Goal: Task Accomplishment & Management: Use online tool/utility

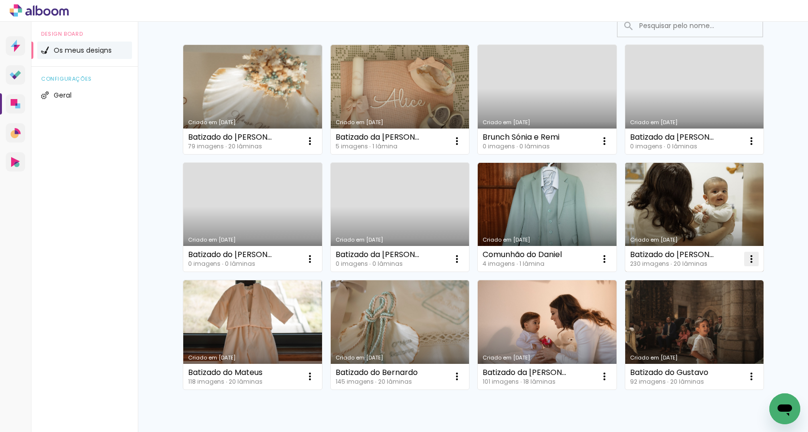
click at [316, 147] on iron-icon at bounding box center [310, 141] width 12 height 12
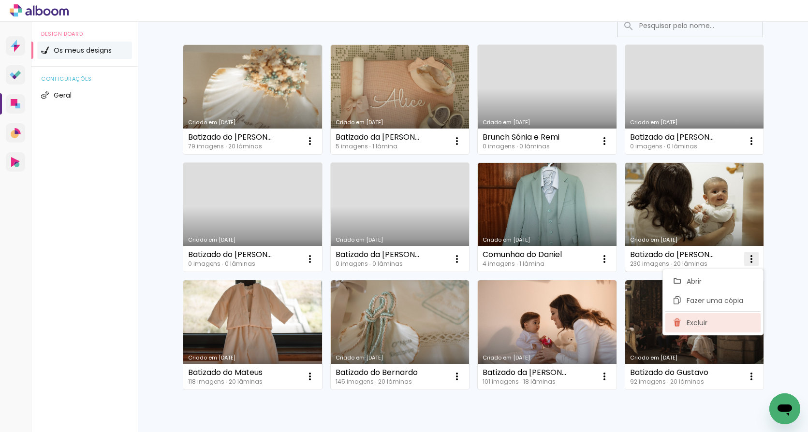
click at [708, 326] on paper-item "Excluir" at bounding box center [712, 322] width 95 height 19
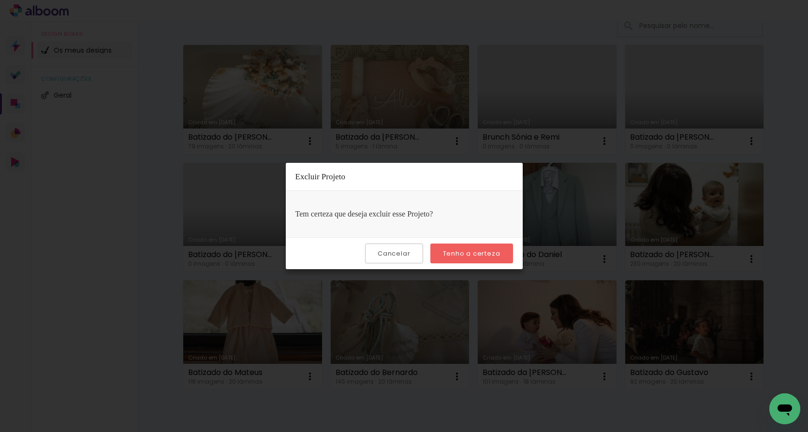
click at [496, 260] on paper-button "Tenho a certeza" at bounding box center [471, 254] width 83 height 20
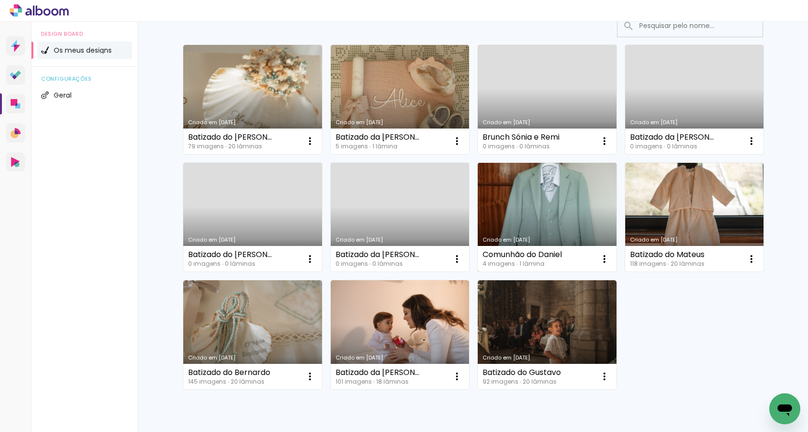
click at [580, 203] on link "Criado em [DATE]" at bounding box center [546, 217] width 139 height 109
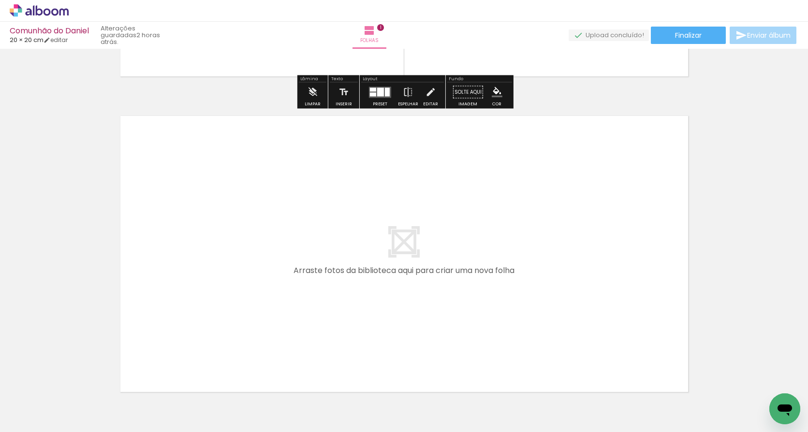
scroll to position [307, 0]
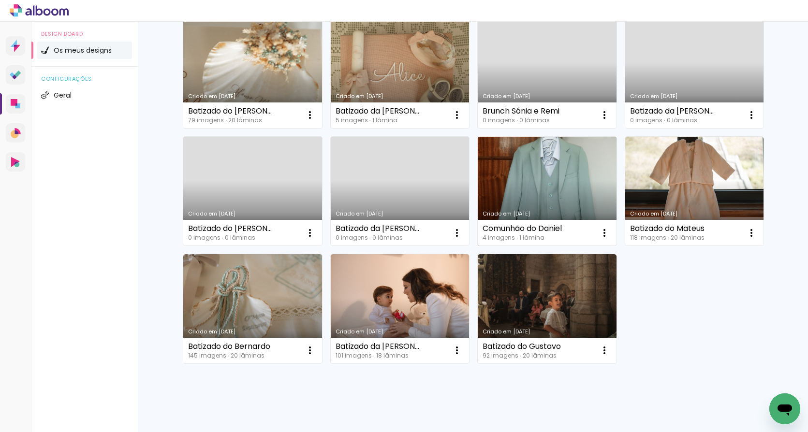
scroll to position [104, 0]
click at [534, 195] on link "Criado em [DATE]" at bounding box center [546, 191] width 139 height 109
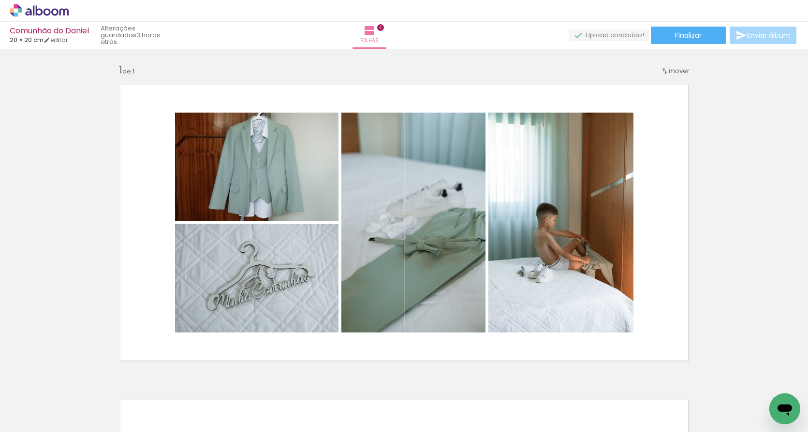
click at [58, 9] on icon at bounding box center [39, 10] width 59 height 13
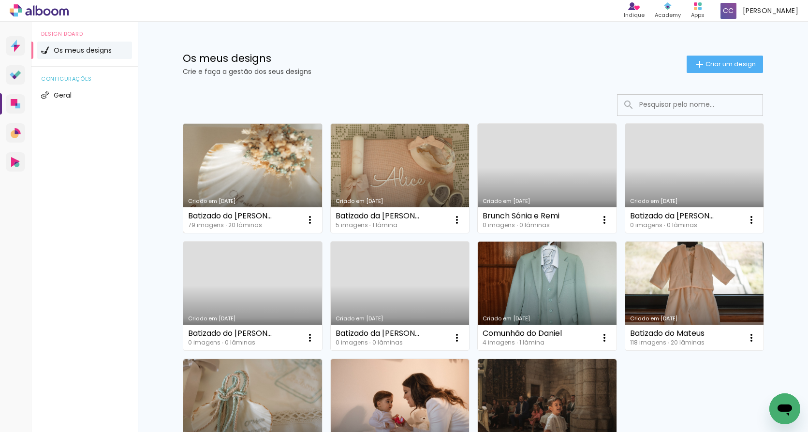
click at [258, 170] on link "Criado em [DATE]" at bounding box center [252, 178] width 139 height 109
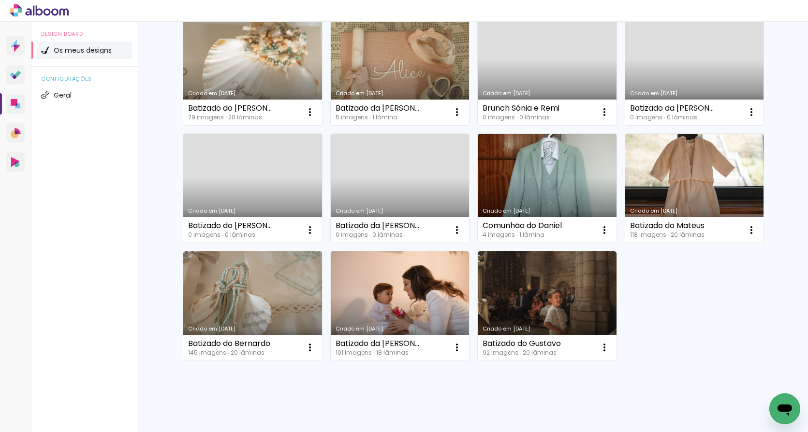
scroll to position [87, 0]
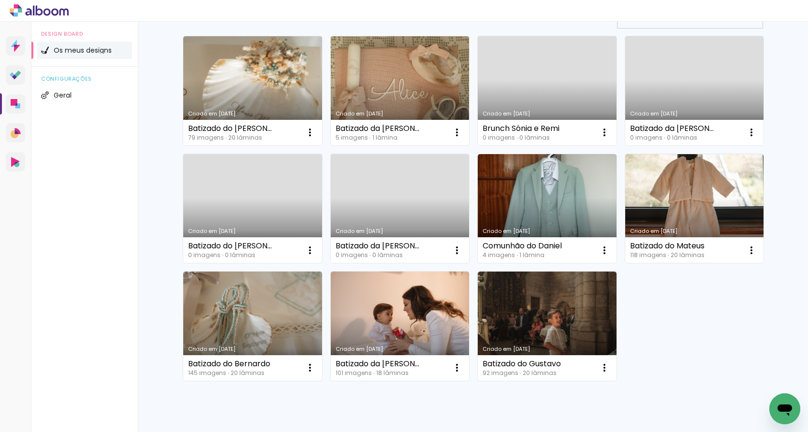
click at [402, 88] on link "Criado em [DATE]" at bounding box center [400, 90] width 139 height 109
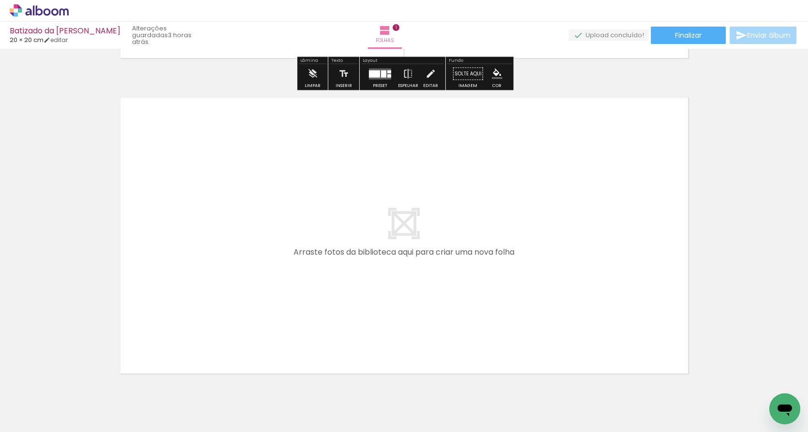
scroll to position [302, 0]
click at [372, 3] on div "› Editor de álbum" at bounding box center [404, 11] width 808 height 22
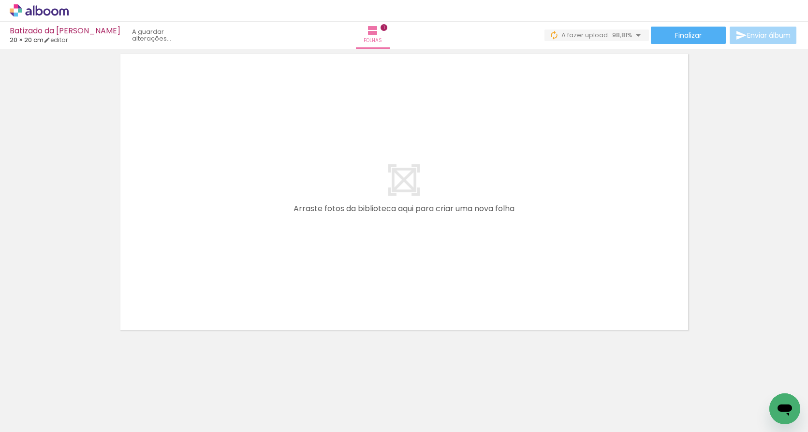
scroll to position [0, -22]
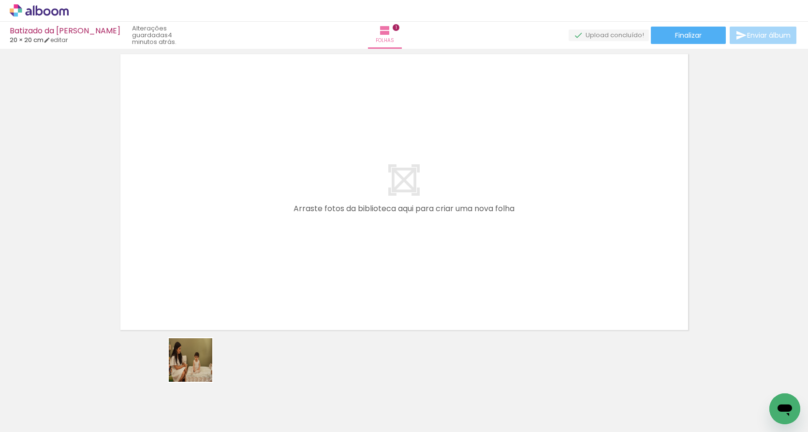
drag, startPoint x: 197, startPoint y: 399, endPoint x: 206, endPoint y: 297, distance: 101.9
click at [206, 297] on quentale-workspace at bounding box center [404, 216] width 808 height 432
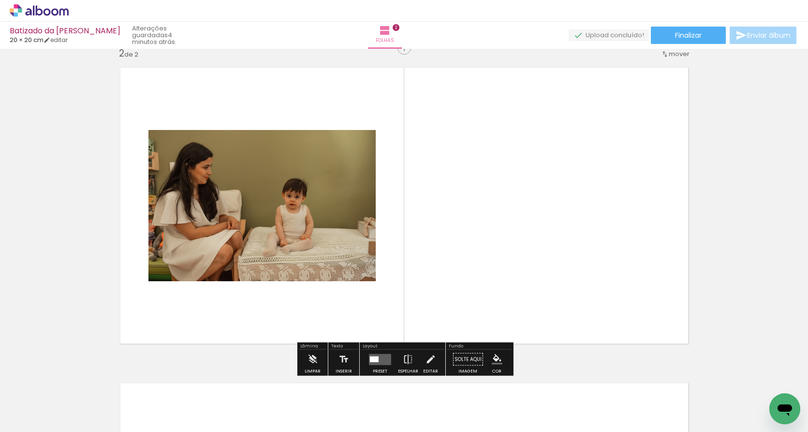
scroll to position [328, 0]
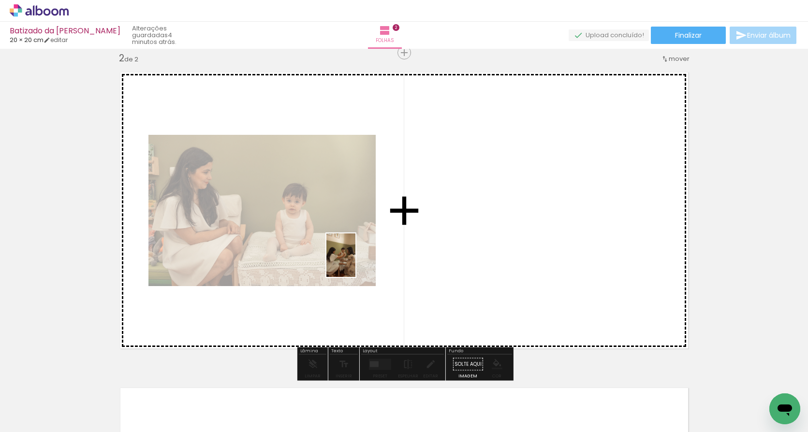
drag, startPoint x: 235, startPoint y: 403, endPoint x: 365, endPoint y: 254, distance: 197.6
click at [365, 254] on quentale-workspace at bounding box center [404, 216] width 808 height 432
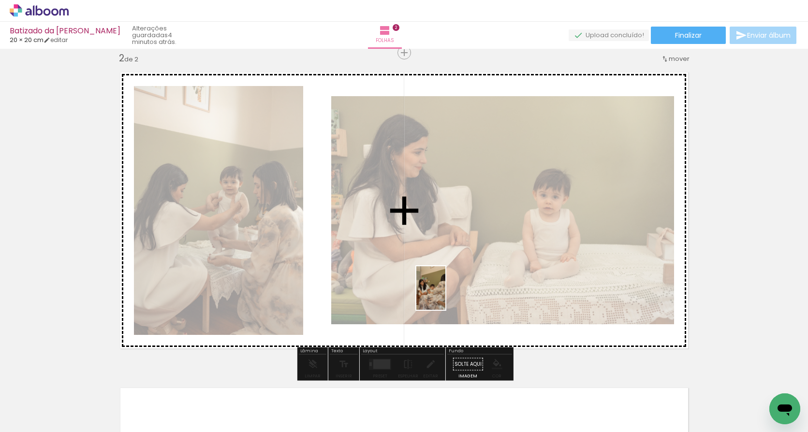
drag, startPoint x: 304, startPoint y: 408, endPoint x: 451, endPoint y: 292, distance: 187.2
click at [452, 292] on quentale-workspace at bounding box center [404, 216] width 808 height 432
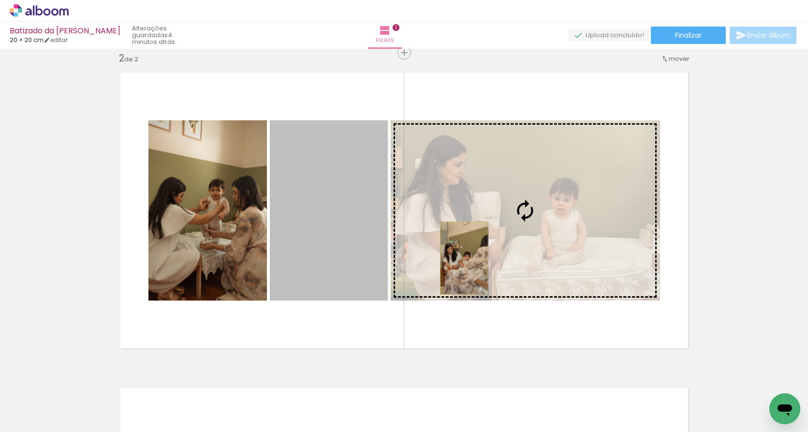
drag, startPoint x: 336, startPoint y: 259, endPoint x: 463, endPoint y: 259, distance: 127.1
click at [0, 0] on slot at bounding box center [0, 0] width 0 height 0
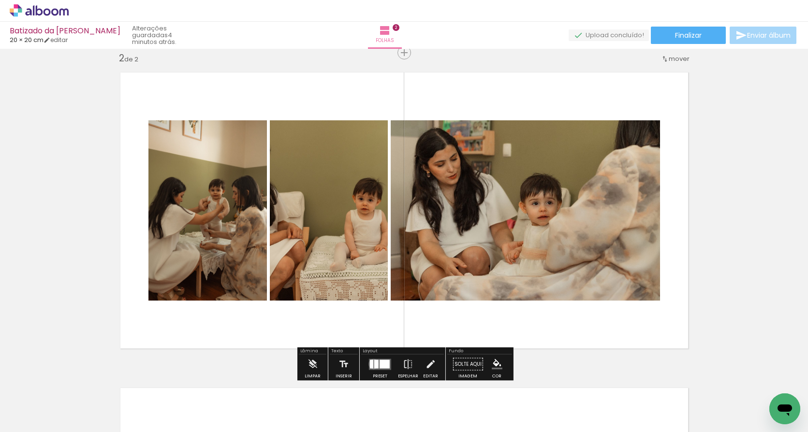
click at [371, 364] on quentale-layouter at bounding box center [380, 364] width 22 height 11
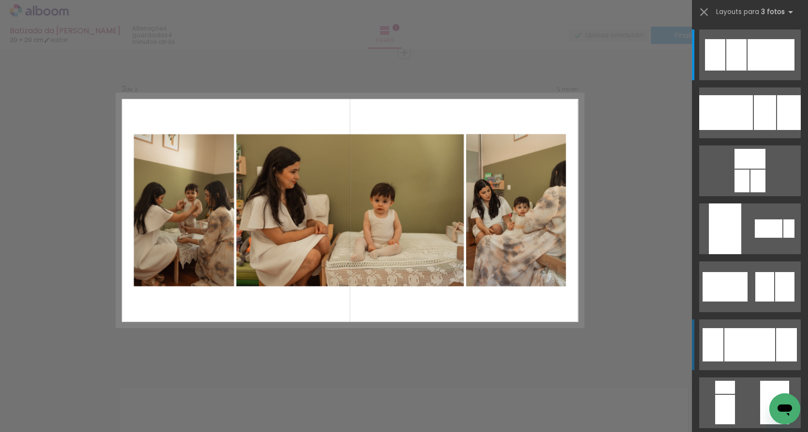
click at [744, 337] on div at bounding box center [749, 344] width 51 height 33
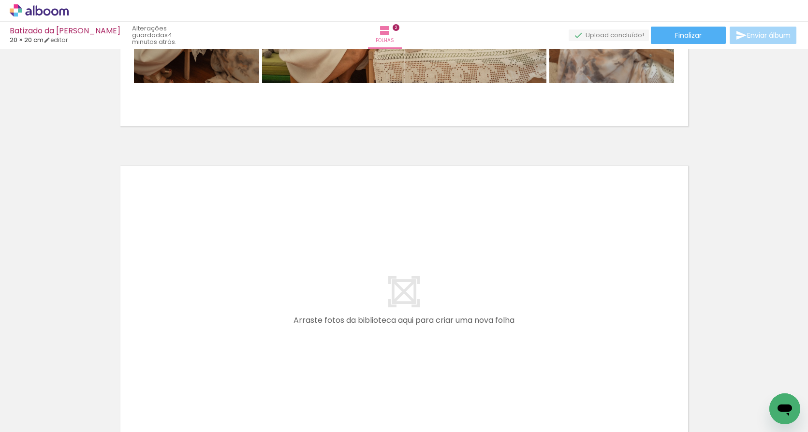
scroll to position [0, 0]
drag, startPoint x: 401, startPoint y: 400, endPoint x: 214, endPoint y: 282, distance: 221.1
click at [214, 282] on quentale-workspace at bounding box center [404, 216] width 808 height 432
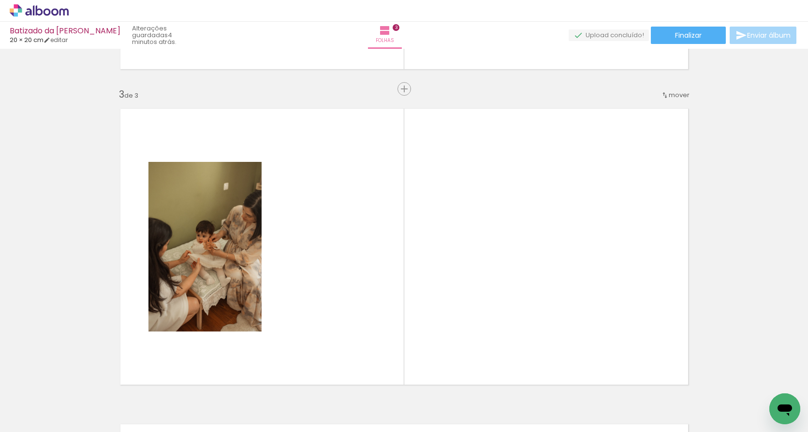
scroll to position [643, 0]
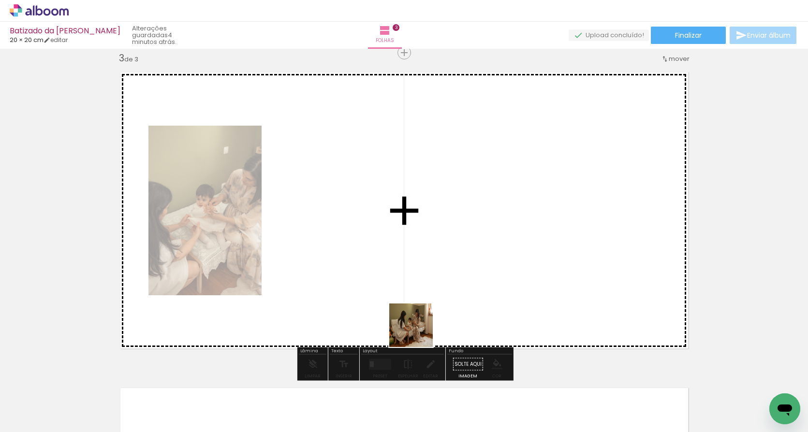
drag, startPoint x: 470, startPoint y: 401, endPoint x: 383, endPoint y: 271, distance: 156.4
click at [383, 271] on quentale-workspace at bounding box center [404, 216] width 808 height 432
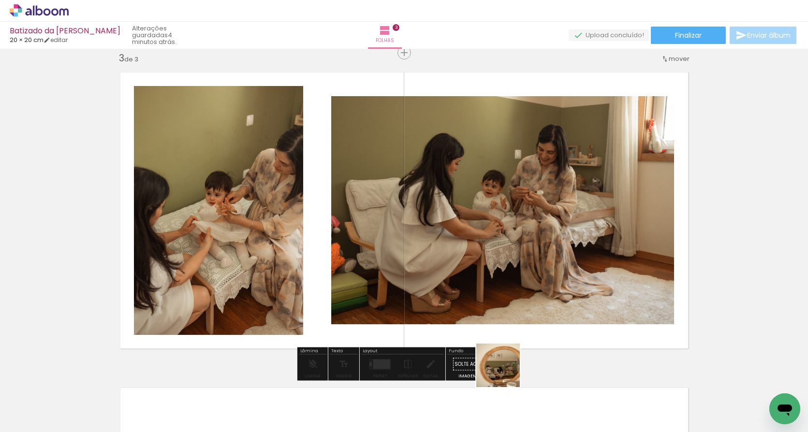
drag, startPoint x: 504, startPoint y: 404, endPoint x: 543, endPoint y: 238, distance: 170.2
click at [543, 238] on quentale-workspace at bounding box center [404, 216] width 808 height 432
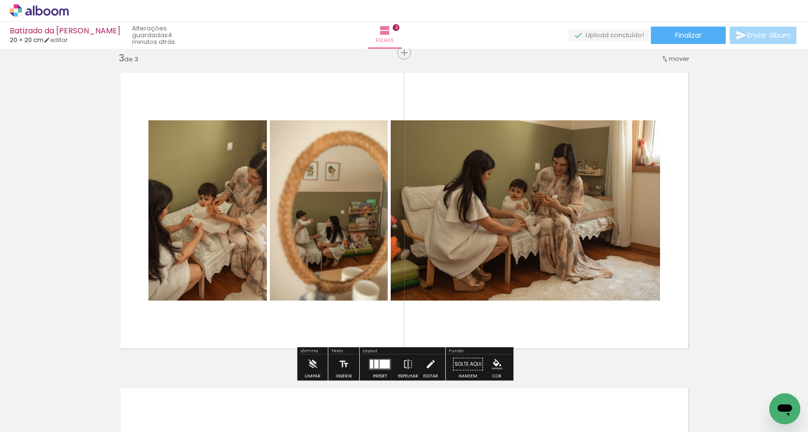
click at [374, 361] on div at bounding box center [376, 364] width 4 height 9
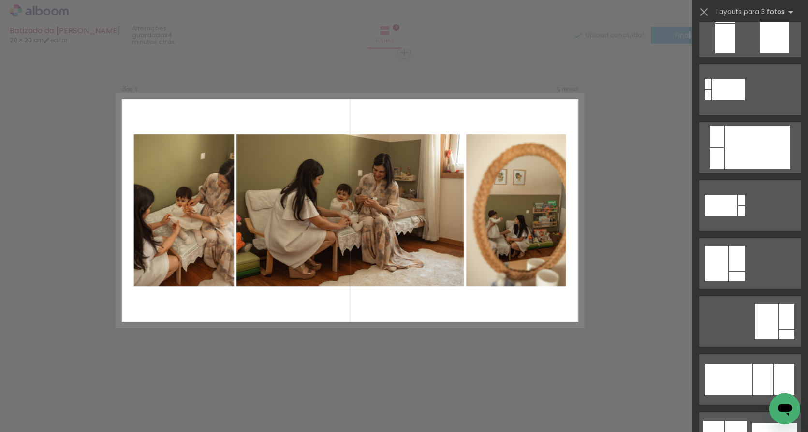
scroll to position [383, 0]
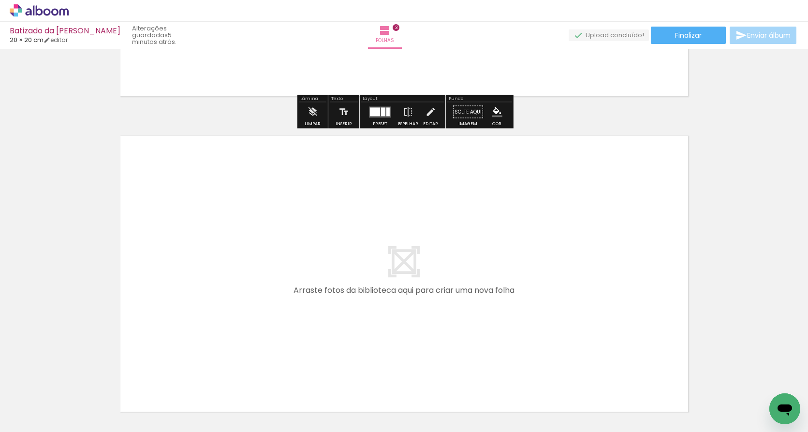
scroll to position [0, 314]
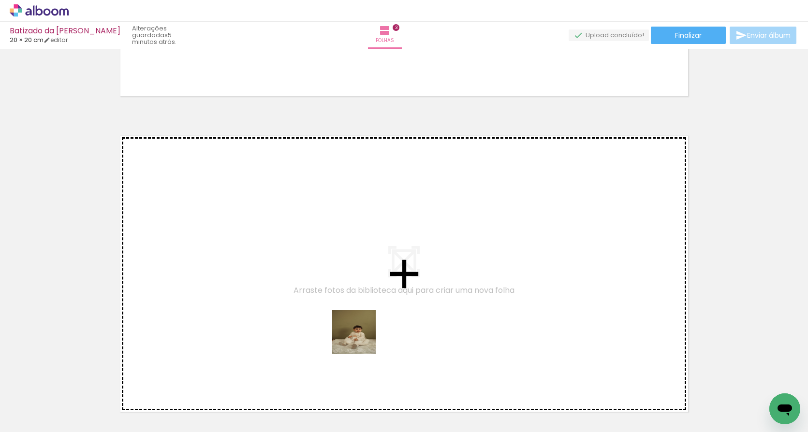
drag, startPoint x: 441, startPoint y: 413, endPoint x: 316, endPoint y: 306, distance: 164.2
click at [316, 306] on quentale-workspace at bounding box center [404, 216] width 808 height 432
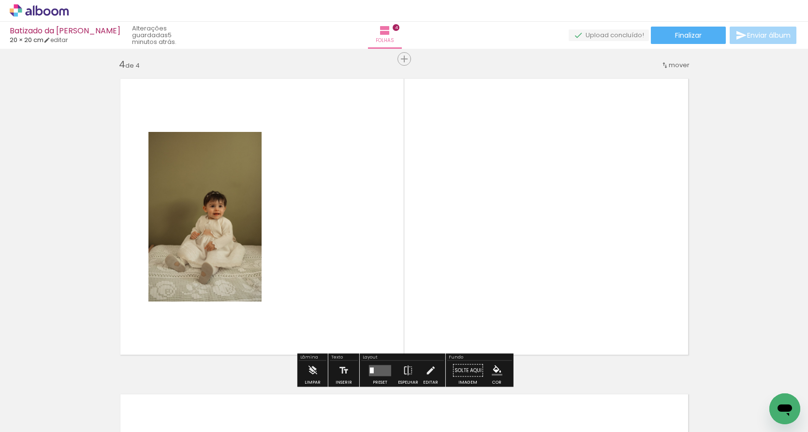
scroll to position [959, 0]
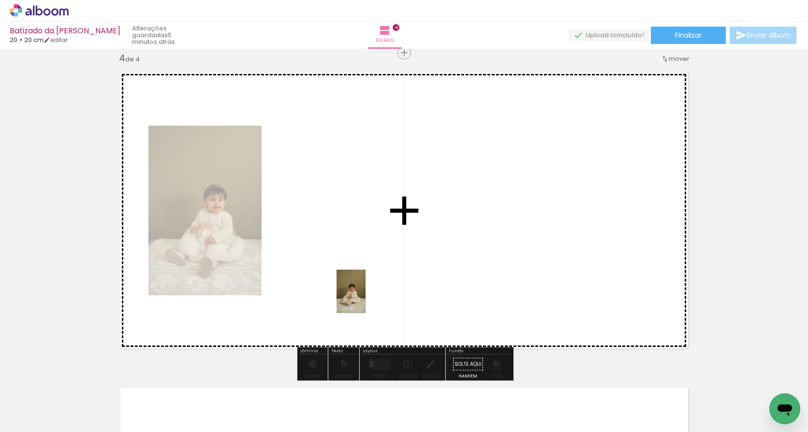
drag, startPoint x: 491, startPoint y: 399, endPoint x: 362, endPoint y: 295, distance: 165.4
click at [362, 295] on quentale-workspace at bounding box center [404, 216] width 808 height 432
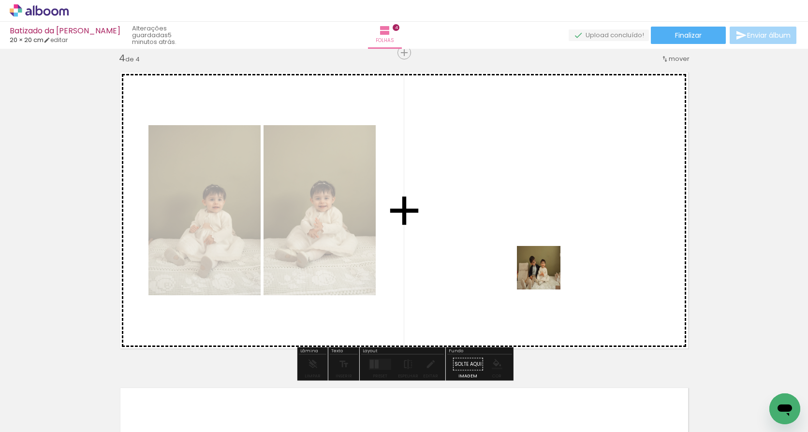
drag, startPoint x: 546, startPoint y: 398, endPoint x: 546, endPoint y: 275, distance: 123.2
click at [546, 275] on quentale-workspace at bounding box center [404, 216] width 808 height 432
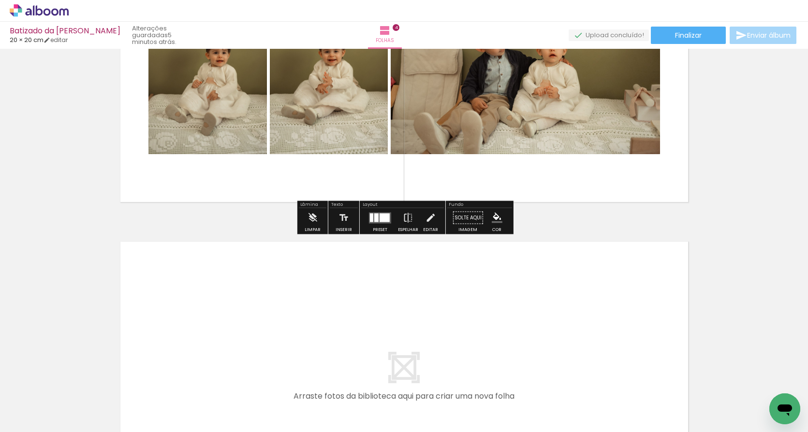
scroll to position [1112, 0]
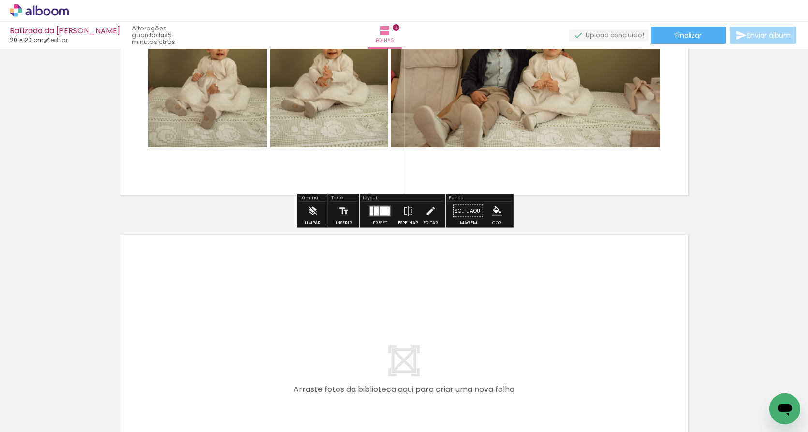
click at [376, 216] on quentale-layouter at bounding box center [380, 210] width 22 height 11
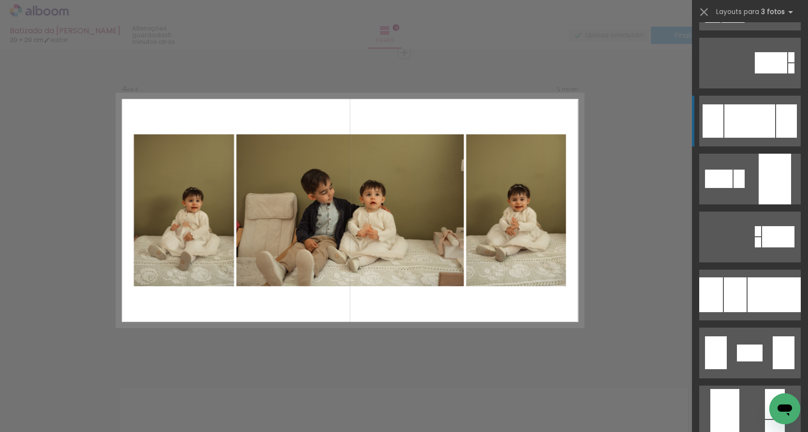
scroll to position [1737, 0]
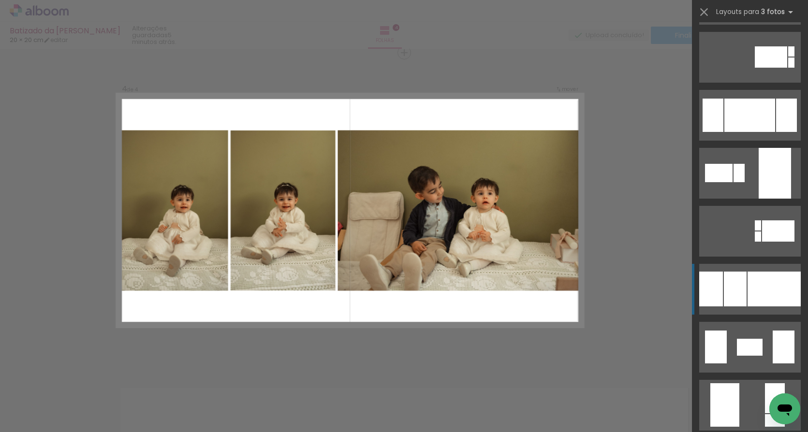
click at [771, 292] on div at bounding box center [773, 289] width 53 height 35
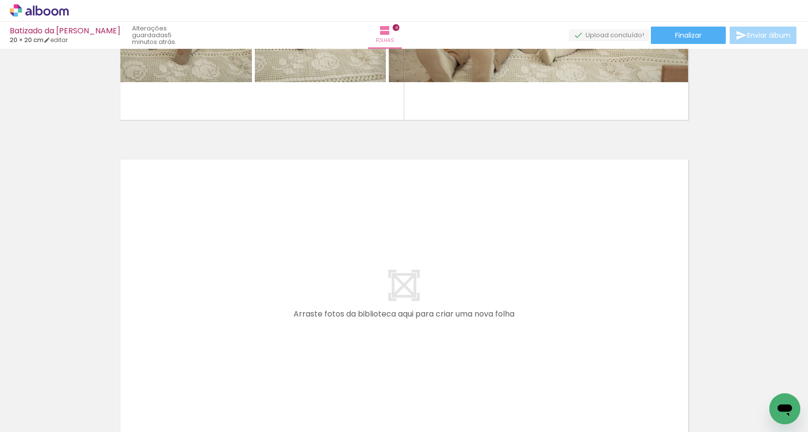
scroll to position [0, 495]
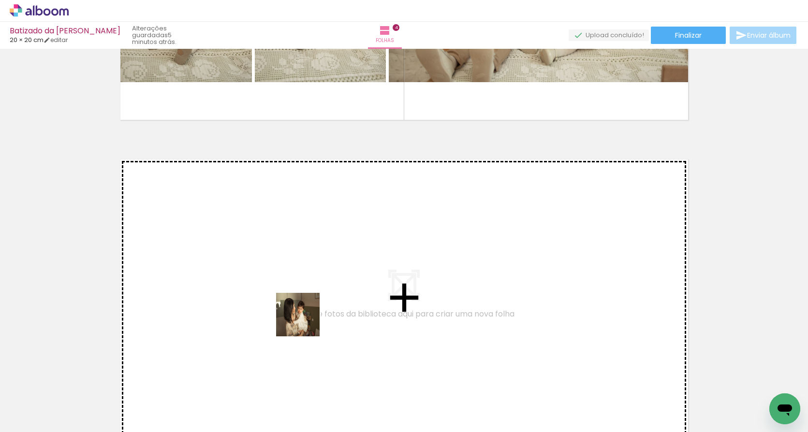
drag, startPoint x: 418, startPoint y: 409, endPoint x: 294, endPoint y: 308, distance: 160.1
click at [294, 308] on quentale-workspace at bounding box center [404, 216] width 808 height 432
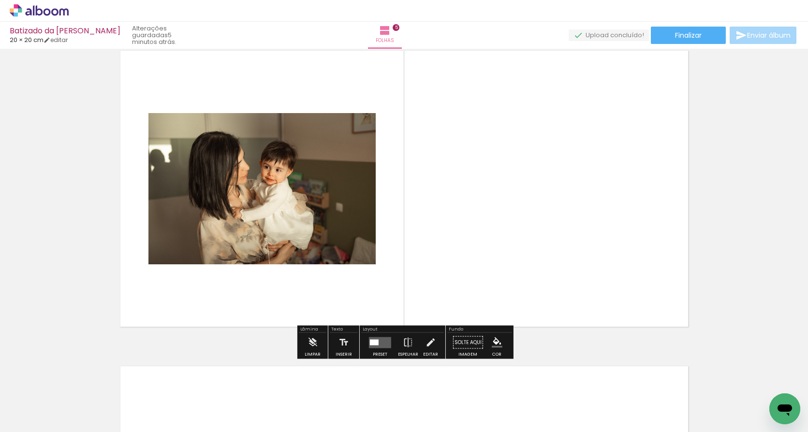
scroll to position [1303, 0]
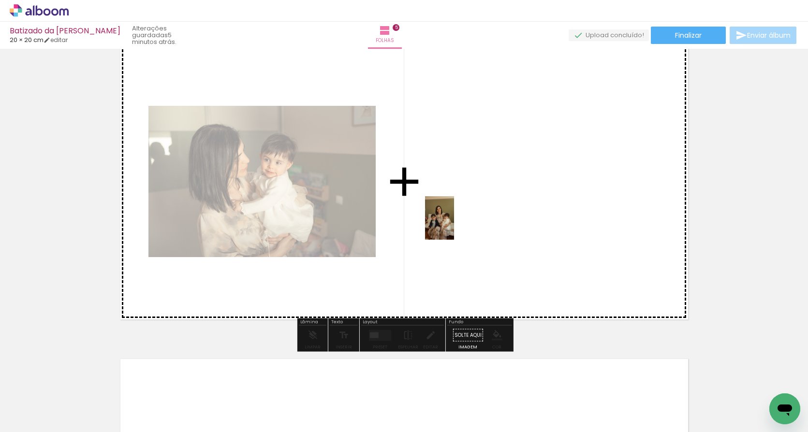
drag, startPoint x: 479, startPoint y: 405, endPoint x: 454, endPoint y: 225, distance: 182.1
click at [454, 225] on quentale-workspace at bounding box center [404, 216] width 808 height 432
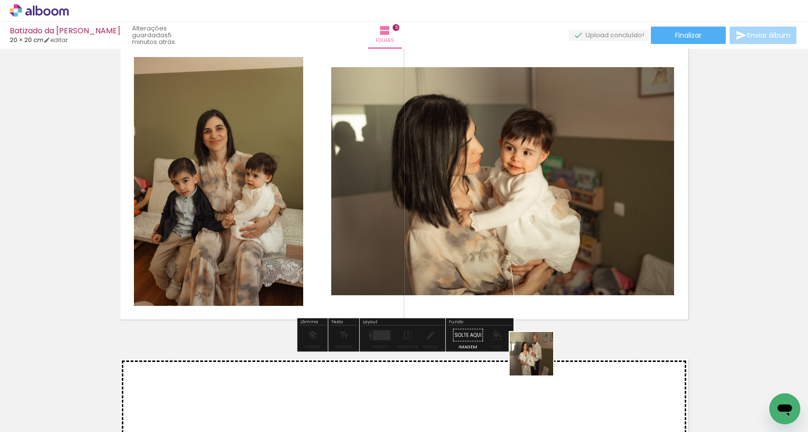
drag, startPoint x: 521, startPoint y: 407, endPoint x: 563, endPoint y: 294, distance: 120.4
click at [563, 294] on quentale-workspace at bounding box center [404, 216] width 808 height 432
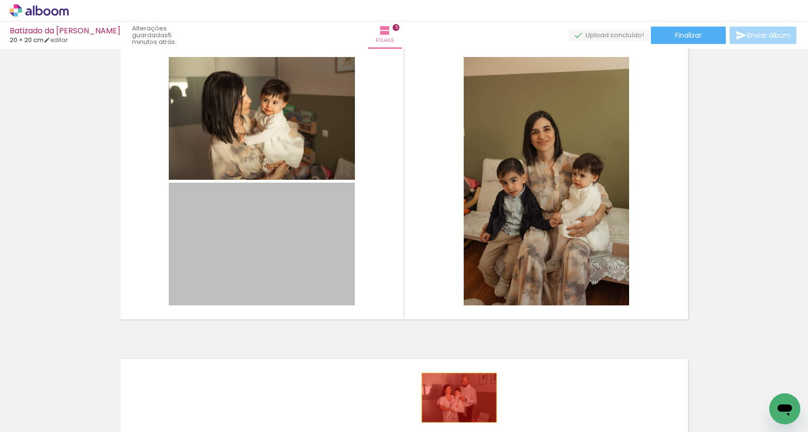
drag, startPoint x: 293, startPoint y: 248, endPoint x: 462, endPoint y: 399, distance: 226.2
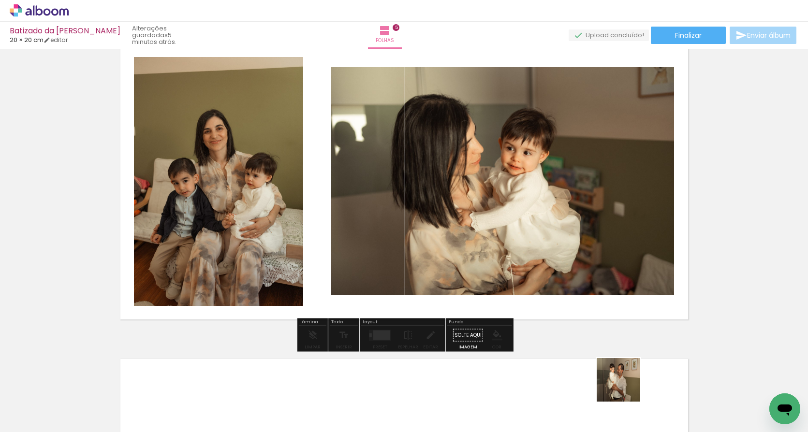
drag, startPoint x: 627, startPoint y: 394, endPoint x: 612, endPoint y: 282, distance: 113.0
click at [612, 282] on quentale-workspace at bounding box center [404, 216] width 808 height 432
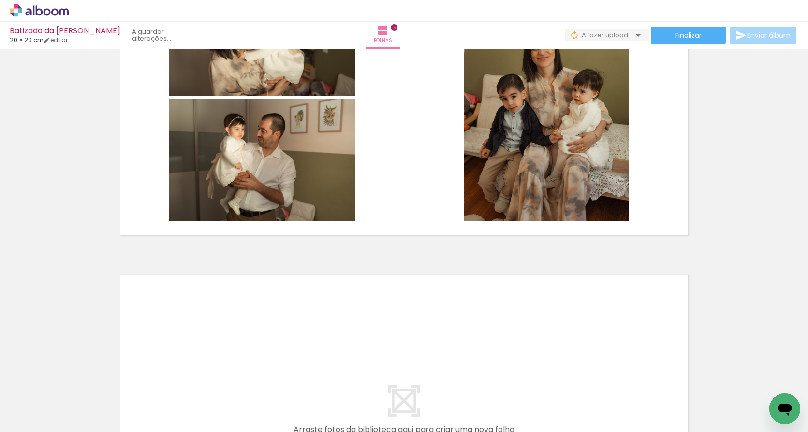
scroll to position [0, 3865]
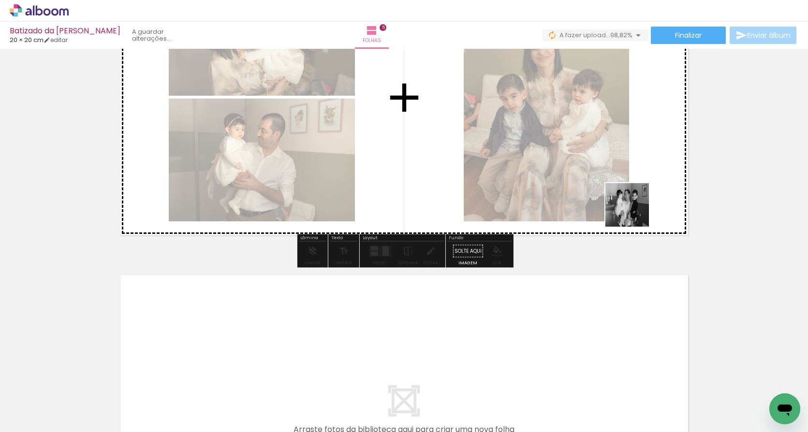
drag, startPoint x: 784, startPoint y: 391, endPoint x: 605, endPoint y: 187, distance: 272.2
click at [605, 187] on quentale-workspace at bounding box center [404, 216] width 808 height 432
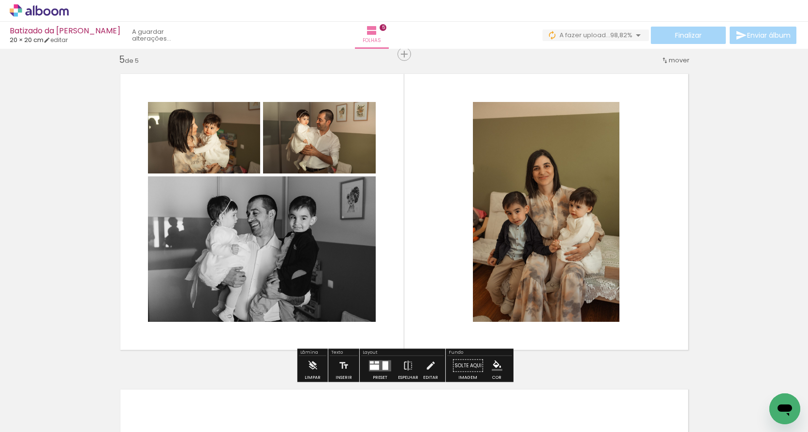
scroll to position [1272, 0]
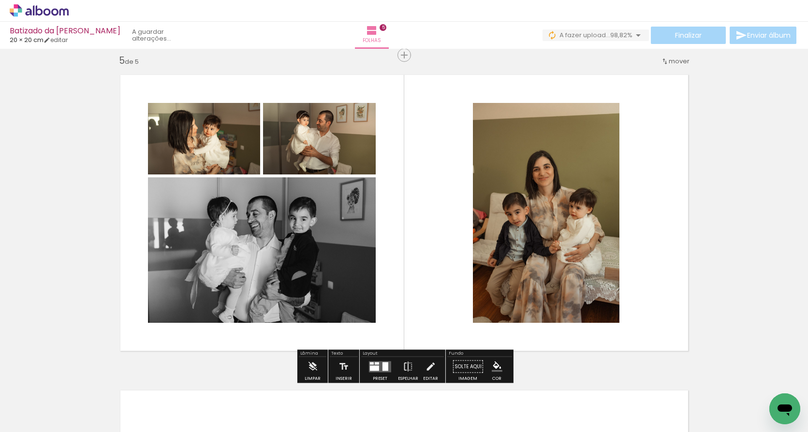
click at [380, 361] on div at bounding box center [380, 366] width 26 height 19
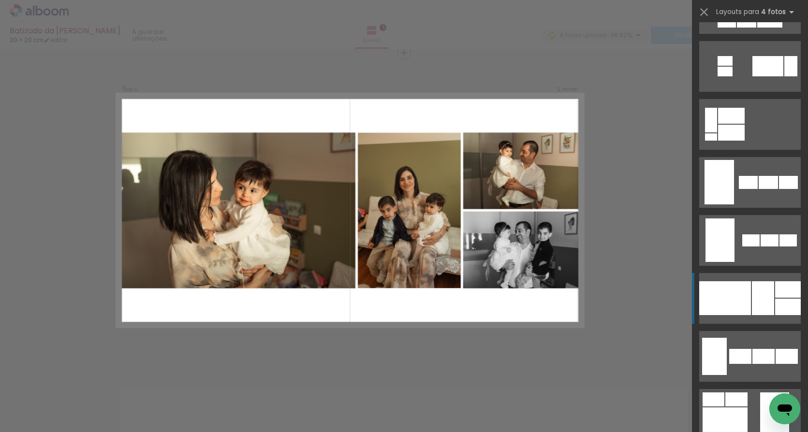
scroll to position [572, 0]
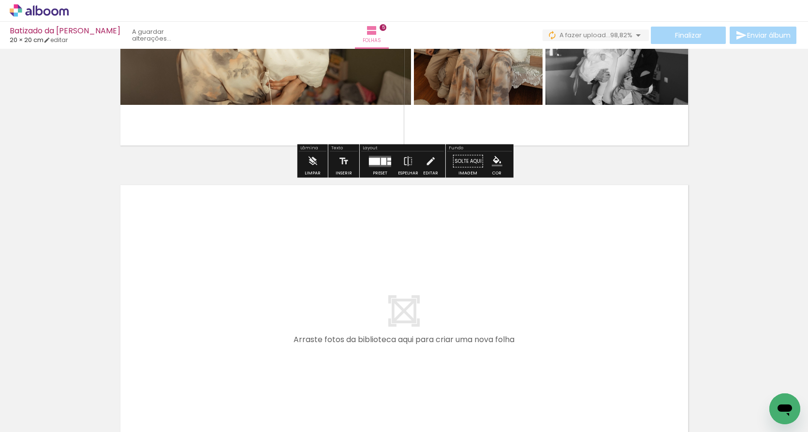
scroll to position [1485, 0]
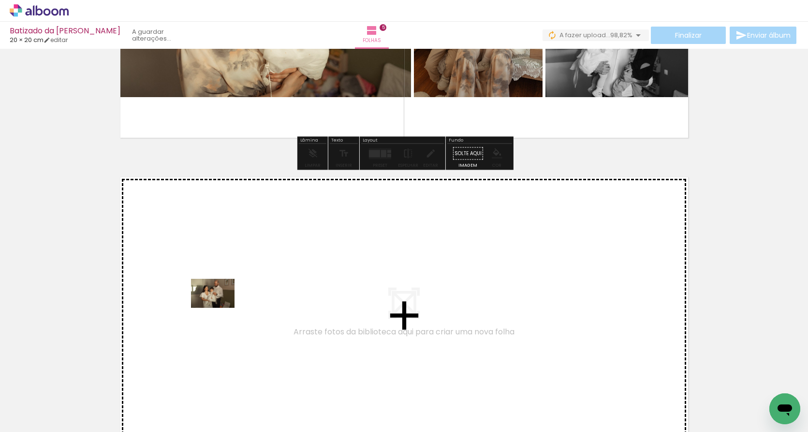
drag, startPoint x: 220, startPoint y: 399, endPoint x: 219, endPoint y: 308, distance: 91.3
click at [219, 308] on quentale-workspace at bounding box center [404, 216] width 808 height 432
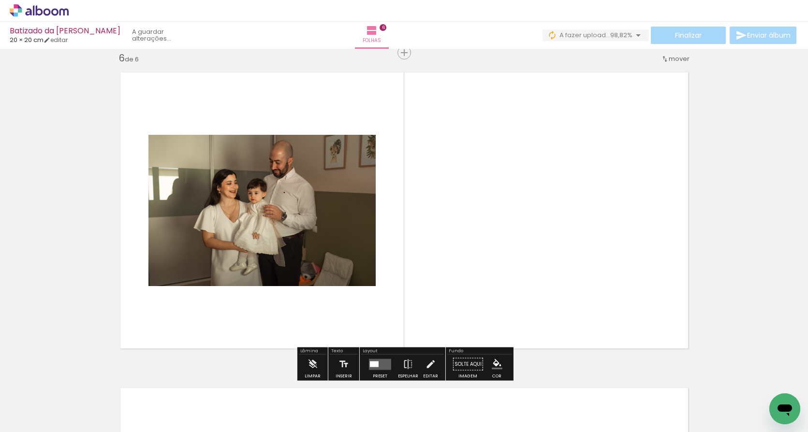
scroll to position [1590, 0]
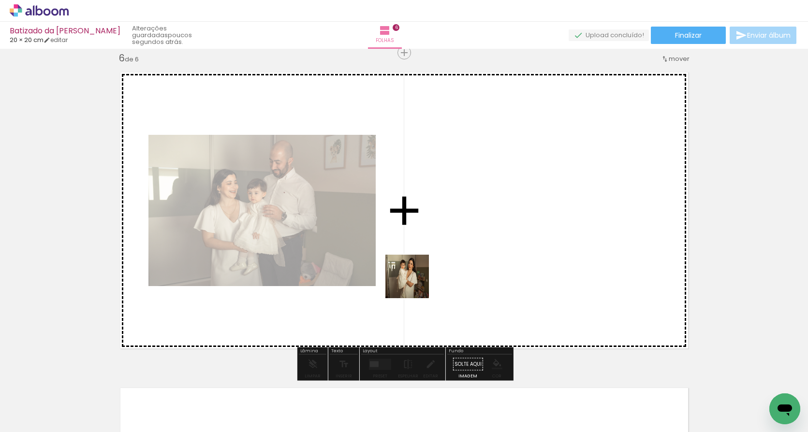
drag, startPoint x: 281, startPoint y: 407, endPoint x: 430, endPoint y: 275, distance: 198.9
click at [430, 275] on quentale-workspace at bounding box center [404, 216] width 808 height 432
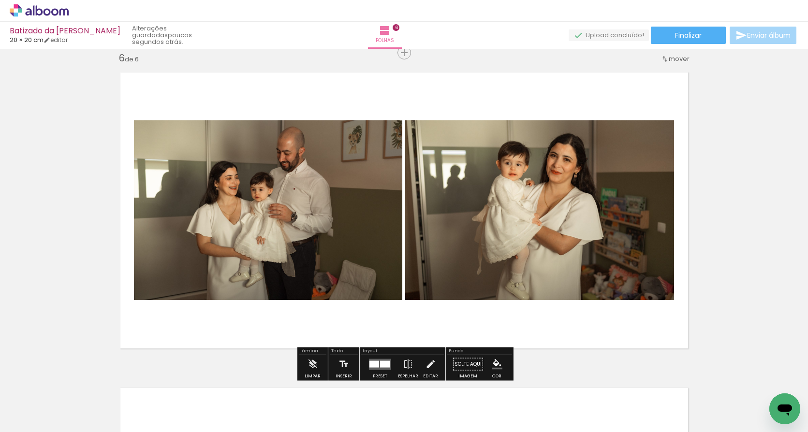
scroll to position [1621, 0]
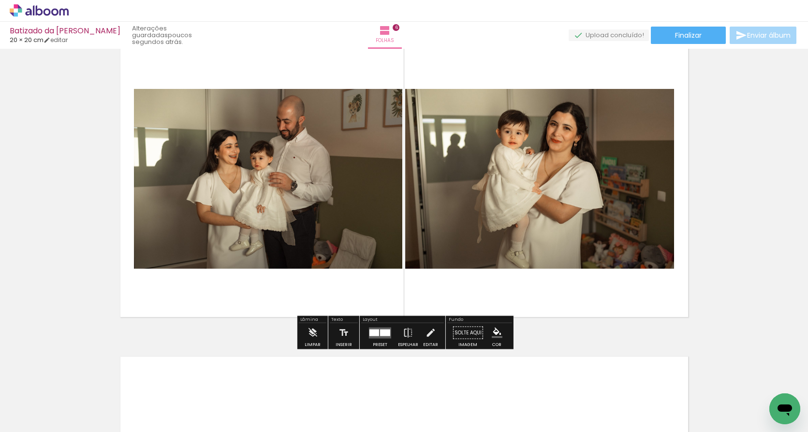
click at [375, 332] on div at bounding box center [374, 332] width 10 height 7
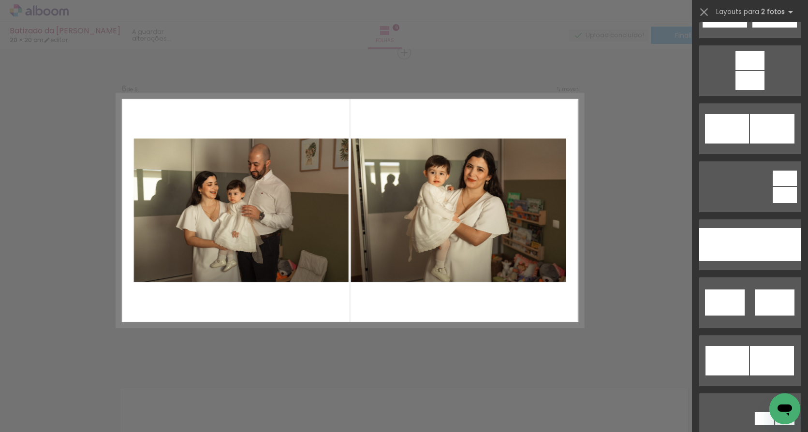
scroll to position [460, 0]
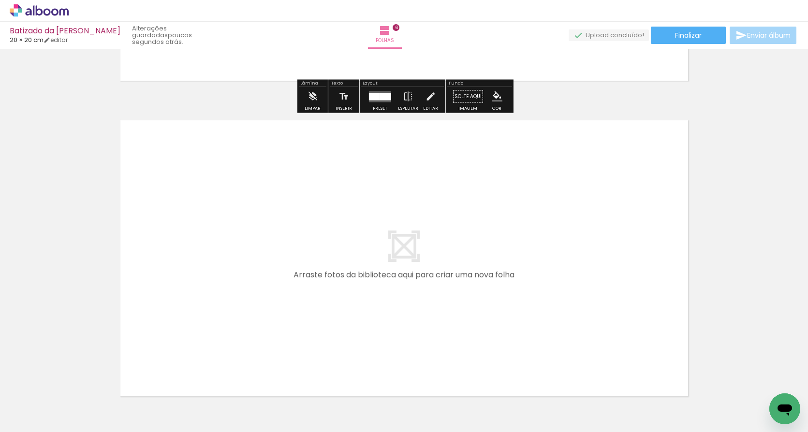
scroll to position [1890, 0]
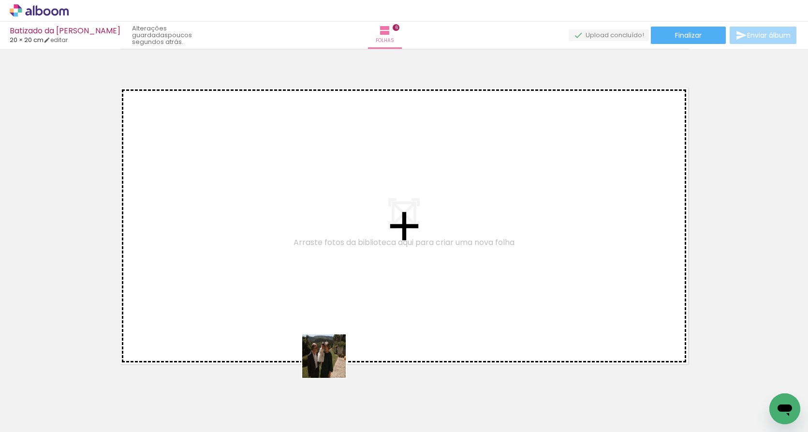
drag, startPoint x: 379, startPoint y: 402, endPoint x: 290, endPoint y: 303, distance: 133.1
click at [290, 303] on quentale-workspace at bounding box center [404, 216] width 808 height 432
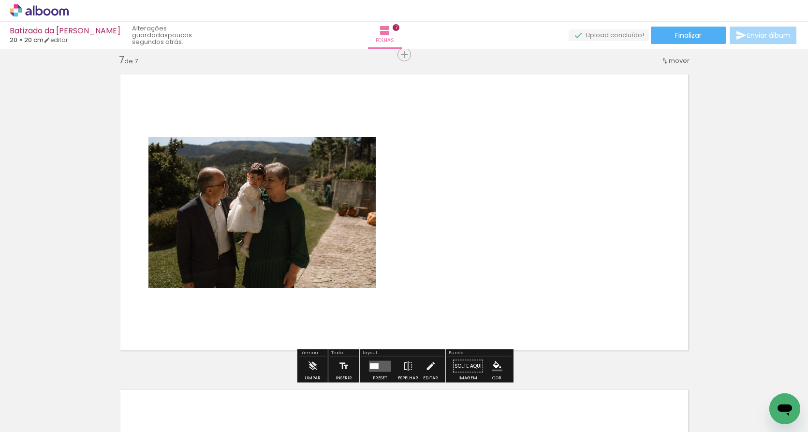
scroll to position [1905, 0]
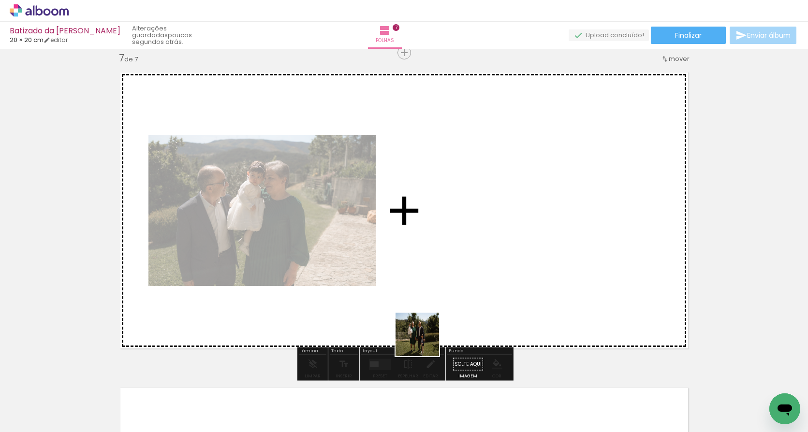
drag, startPoint x: 424, startPoint y: 403, endPoint x: 421, endPoint y: 263, distance: 140.2
click at [421, 263] on quentale-workspace at bounding box center [404, 216] width 808 height 432
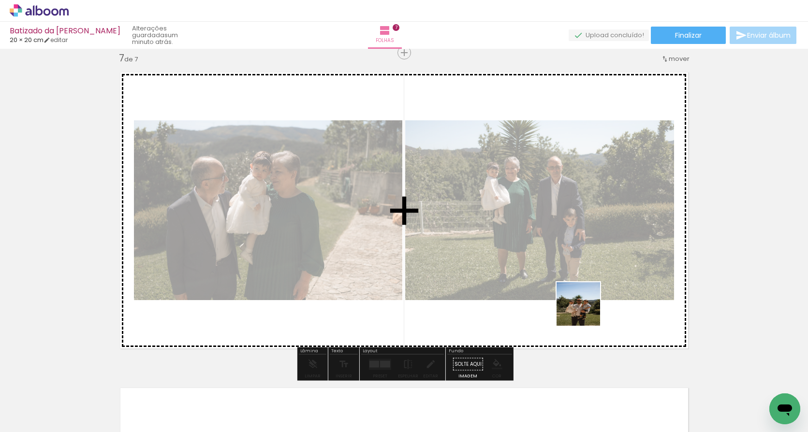
drag, startPoint x: 549, startPoint y: 409, endPoint x: 622, endPoint y: 245, distance: 179.3
click at [622, 245] on quentale-workspace at bounding box center [404, 216] width 808 height 432
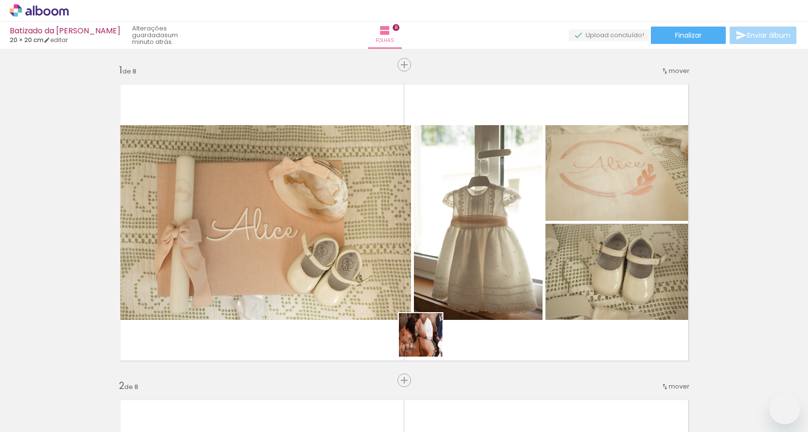
click at [339, 260] on quentale-workspace at bounding box center [404, 216] width 808 height 432
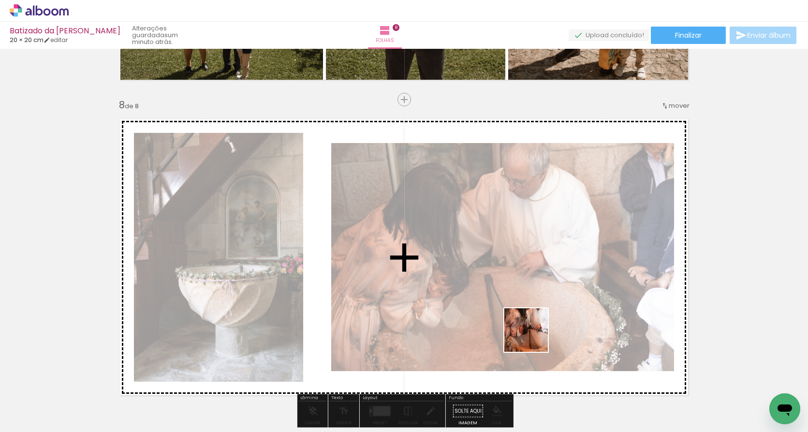
drag, startPoint x: 531, startPoint y: 386, endPoint x: 533, endPoint y: 330, distance: 56.1
click at [533, 330] on quentale-workspace at bounding box center [404, 216] width 808 height 432
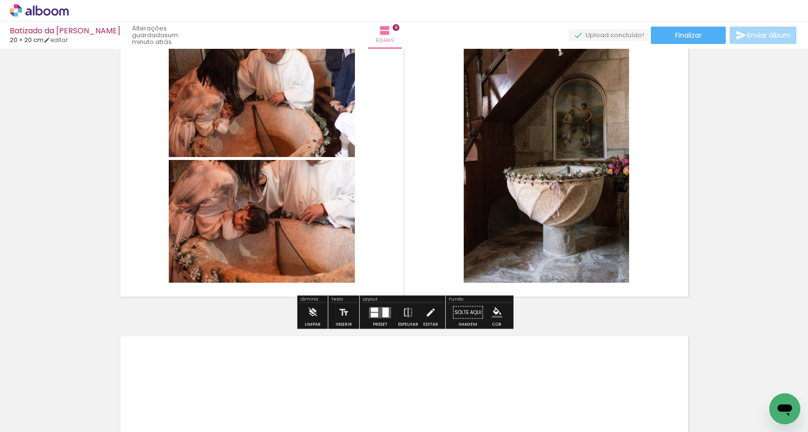
scroll to position [2287, 0]
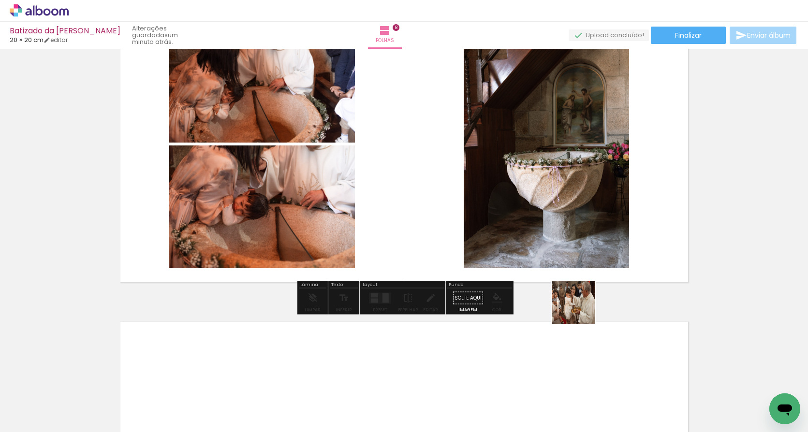
drag, startPoint x: 576, startPoint y: 405, endPoint x: 587, endPoint y: 266, distance: 139.1
click at [587, 266] on quentale-workspace at bounding box center [404, 216] width 808 height 432
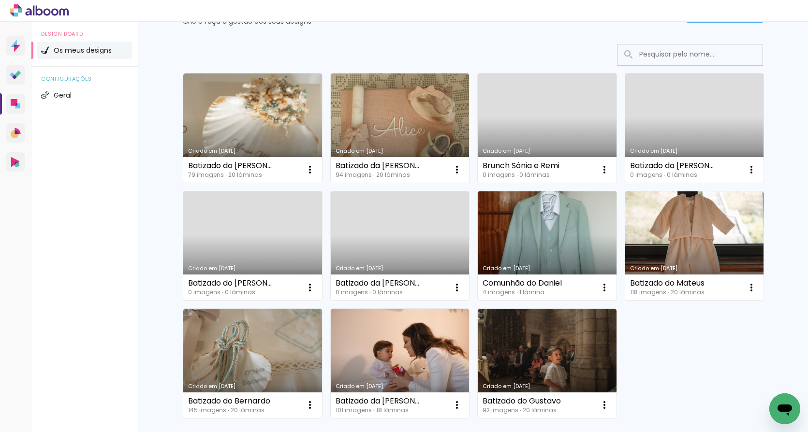
scroll to position [57, 0]
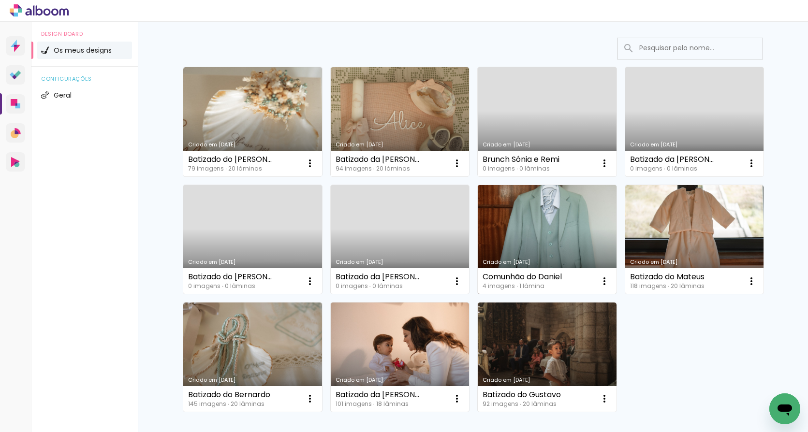
click at [547, 239] on link "Criado em [DATE]" at bounding box center [546, 239] width 139 height 109
